Goal: Transaction & Acquisition: Purchase product/service

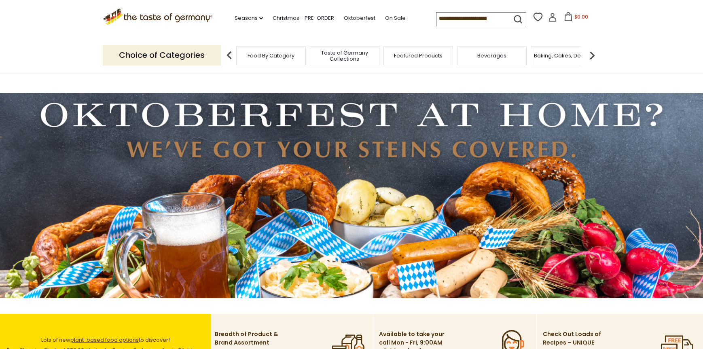
click at [274, 59] on span "Food By Category" at bounding box center [270, 56] width 47 height 6
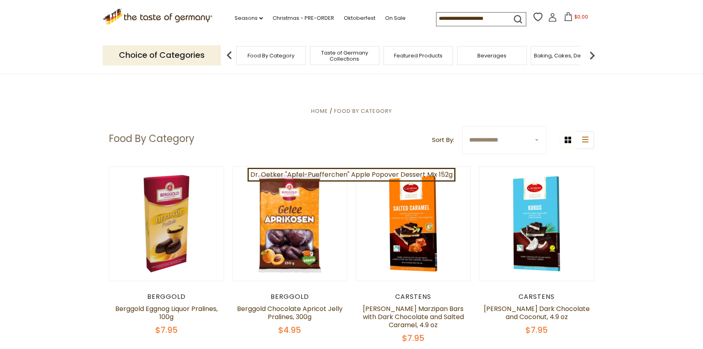
click at [451, 19] on input at bounding box center [470, 18] width 68 height 11
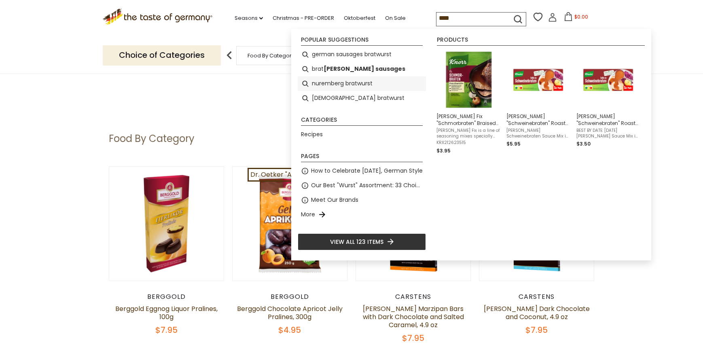
click at [335, 84] on li "nuremberg bratwurst" at bounding box center [362, 83] width 128 height 15
type input "**********"
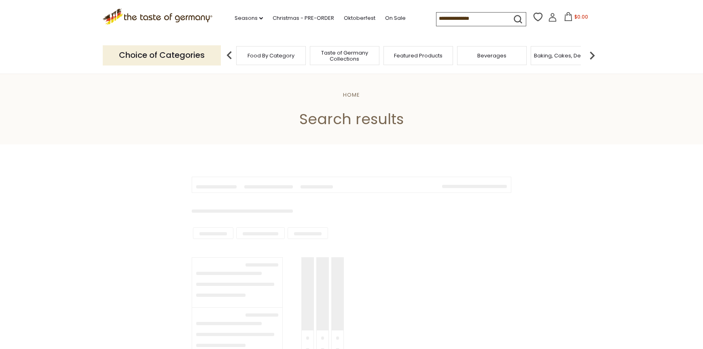
type input "**********"
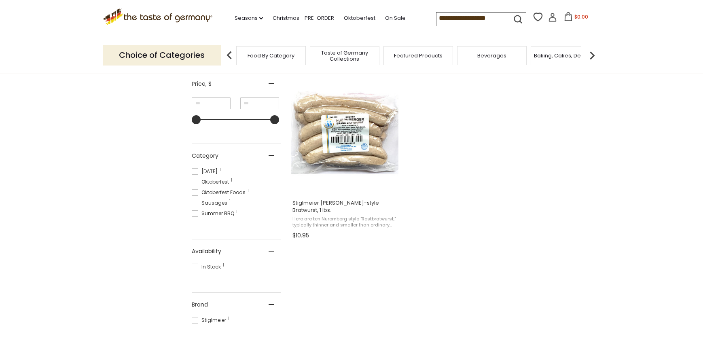
scroll to position [162, 0]
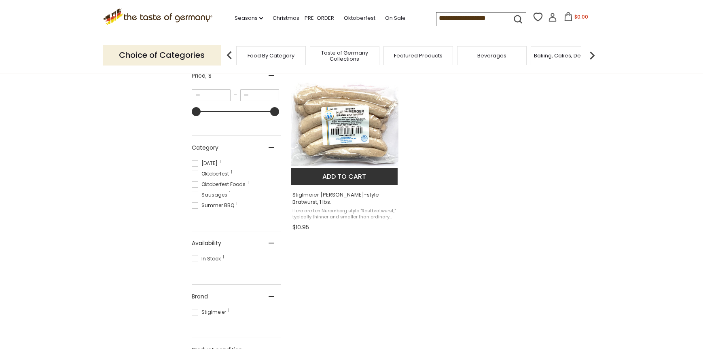
click at [355, 171] on img "Stiglmeier Nuernberger-style Bratwurst, 1 lbs." at bounding box center [344, 124] width 107 height 107
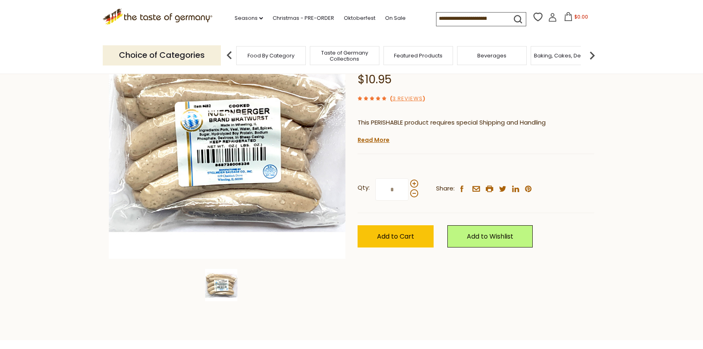
scroll to position [162, 0]
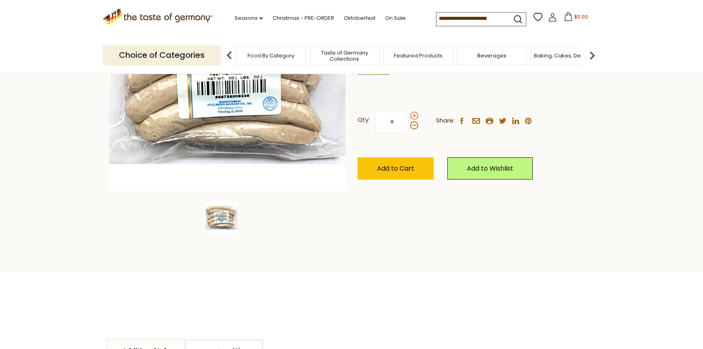
click at [417, 120] on span at bounding box center [414, 116] width 8 height 8
click at [408, 133] on input "*" at bounding box center [391, 121] width 33 height 22
click at [417, 120] on span at bounding box center [414, 116] width 8 height 8
click at [408, 133] on input "*" at bounding box center [391, 121] width 33 height 22
click at [416, 129] on span at bounding box center [414, 125] width 8 height 8
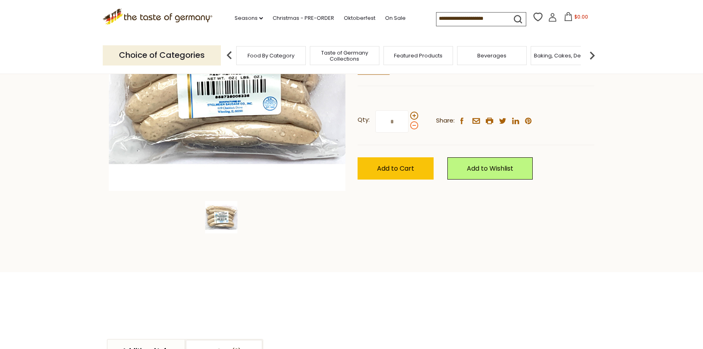
click at [408, 133] on input "*" at bounding box center [391, 121] width 33 height 22
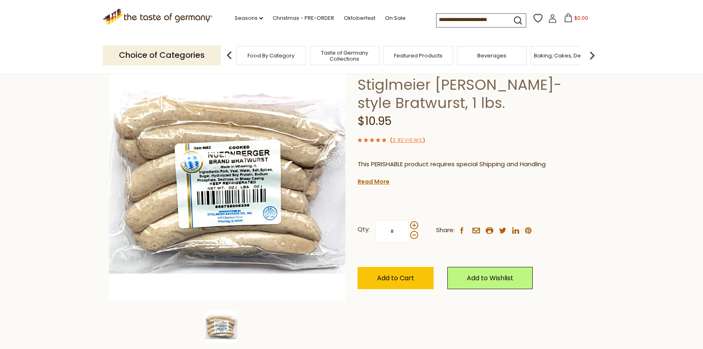
scroll to position [40, 0]
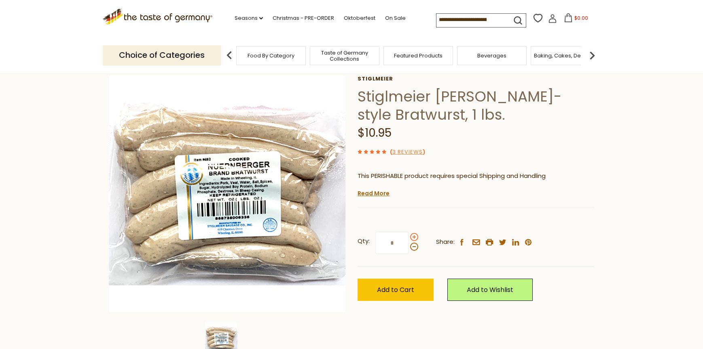
click at [414, 241] on span at bounding box center [414, 237] width 8 height 8
click at [408, 254] on input "*" at bounding box center [391, 243] width 33 height 22
type input "*"
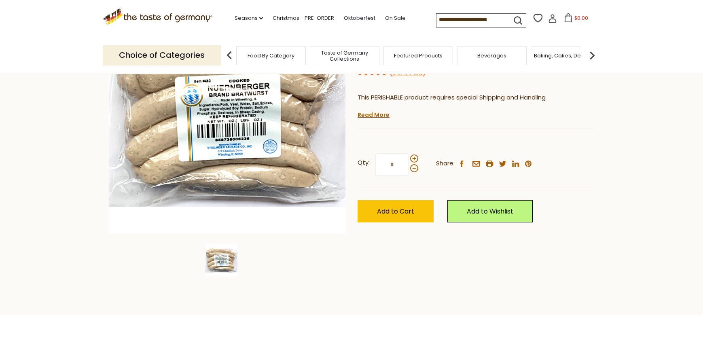
scroll to position [121, 0]
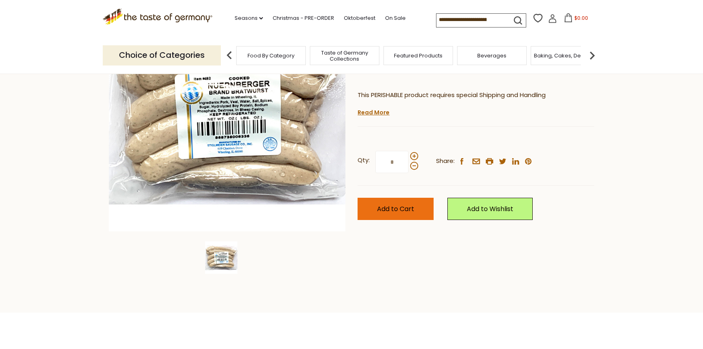
click at [399, 213] on span "Add to Cart" at bounding box center [395, 208] width 37 height 9
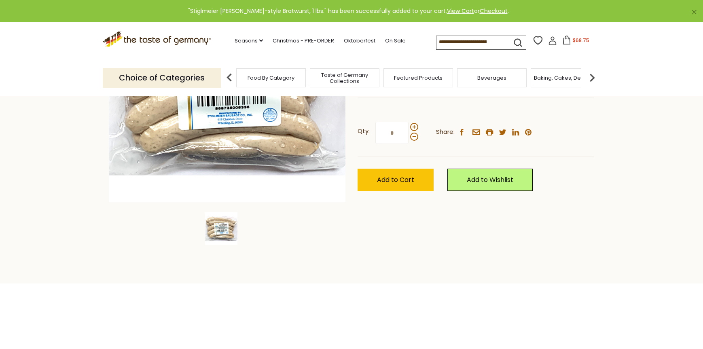
scroll to position [162, 0]
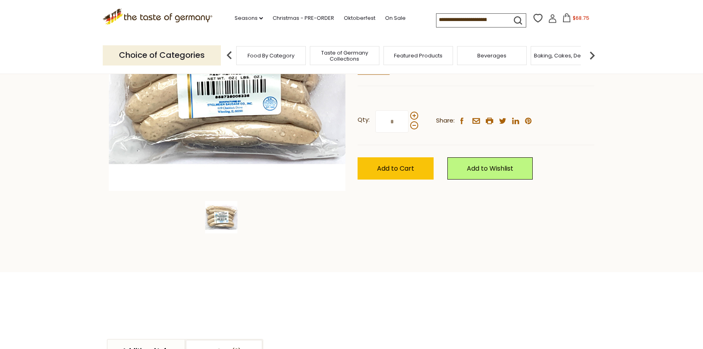
click at [562, 48] on header "Free Shipping Starts at $80.00. Varies by Region. Exclusions Apply. Click here …" at bounding box center [351, 37] width 703 height 74
click at [562, 17] on icon at bounding box center [566, 17] width 9 height 9
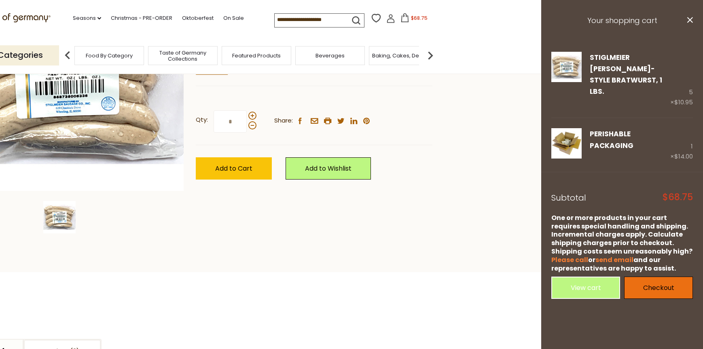
click at [655, 299] on link "Checkout" at bounding box center [658, 288] width 69 height 22
